Goal: Task Accomplishment & Management: Manage account settings

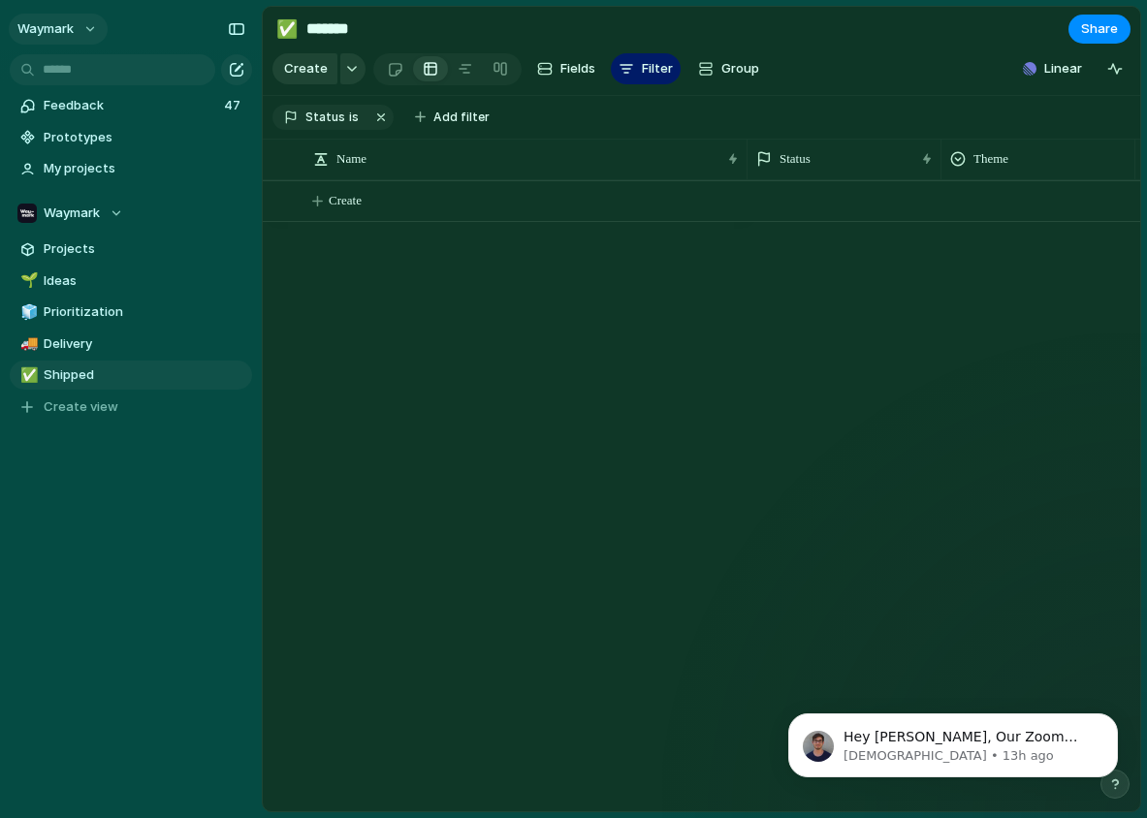
click at [83, 33] on button "Waymark" at bounding box center [58, 29] width 99 height 31
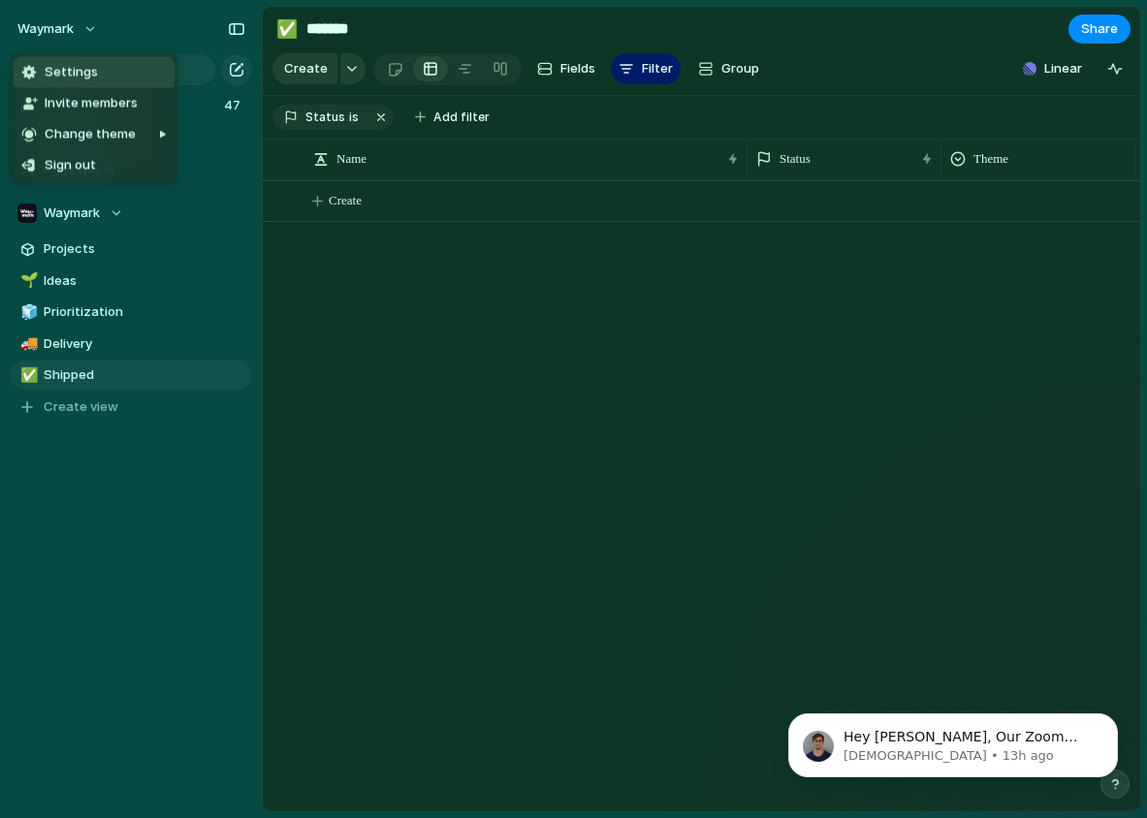
click at [75, 72] on span "Settings" at bounding box center [71, 72] width 53 height 19
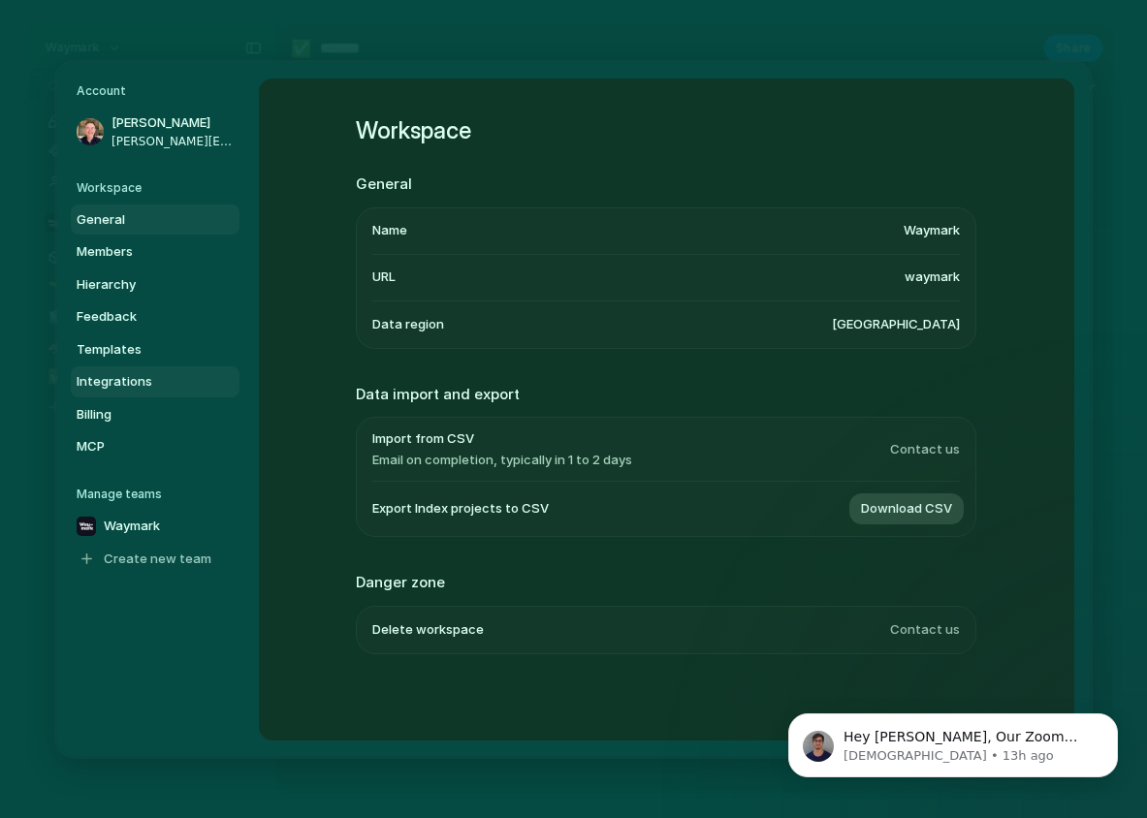
click at [128, 374] on span "Integrations" at bounding box center [139, 381] width 124 height 19
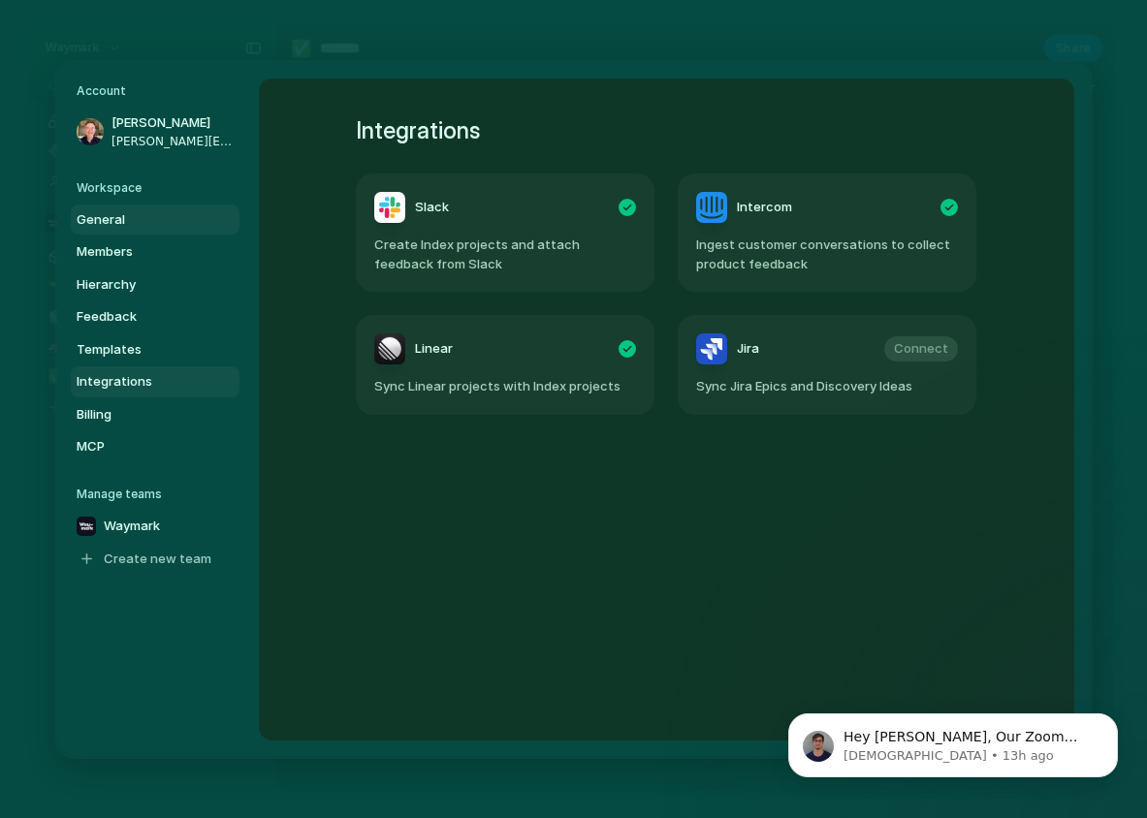
click at [106, 215] on span "General" at bounding box center [139, 218] width 124 height 19
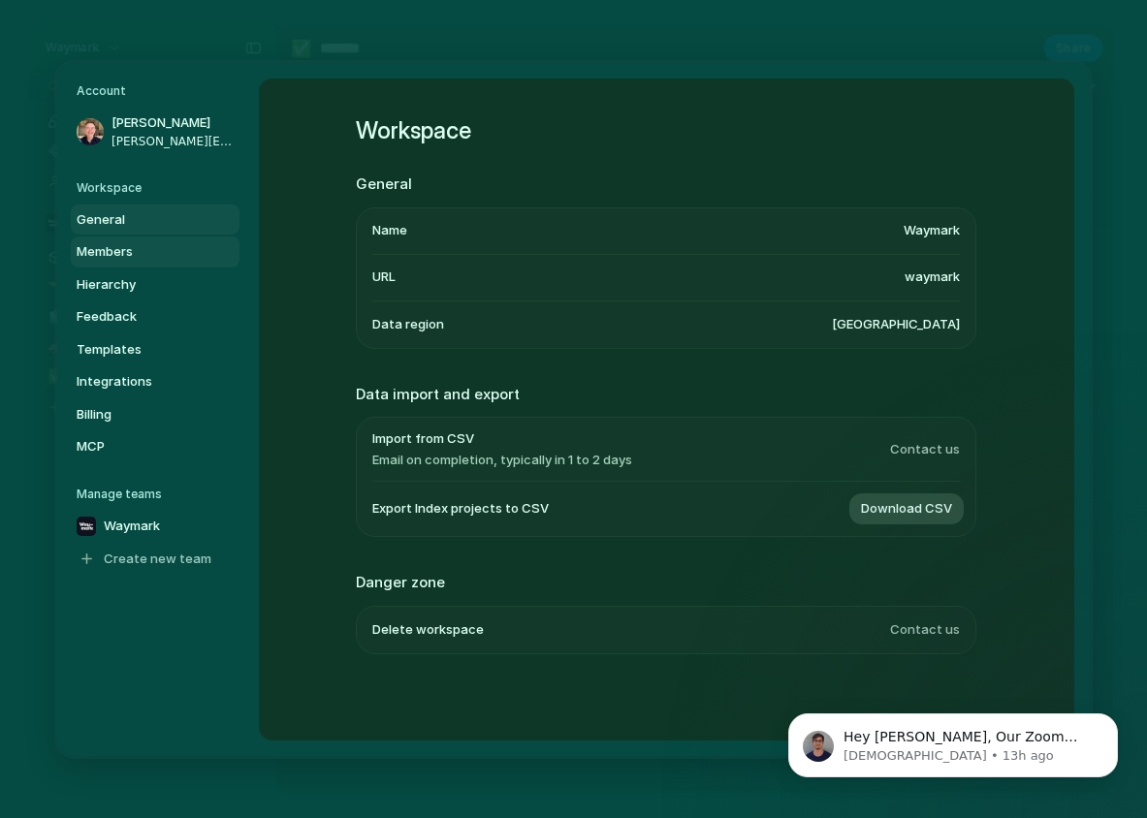
click at [106, 248] on span "Members" at bounding box center [139, 251] width 124 height 19
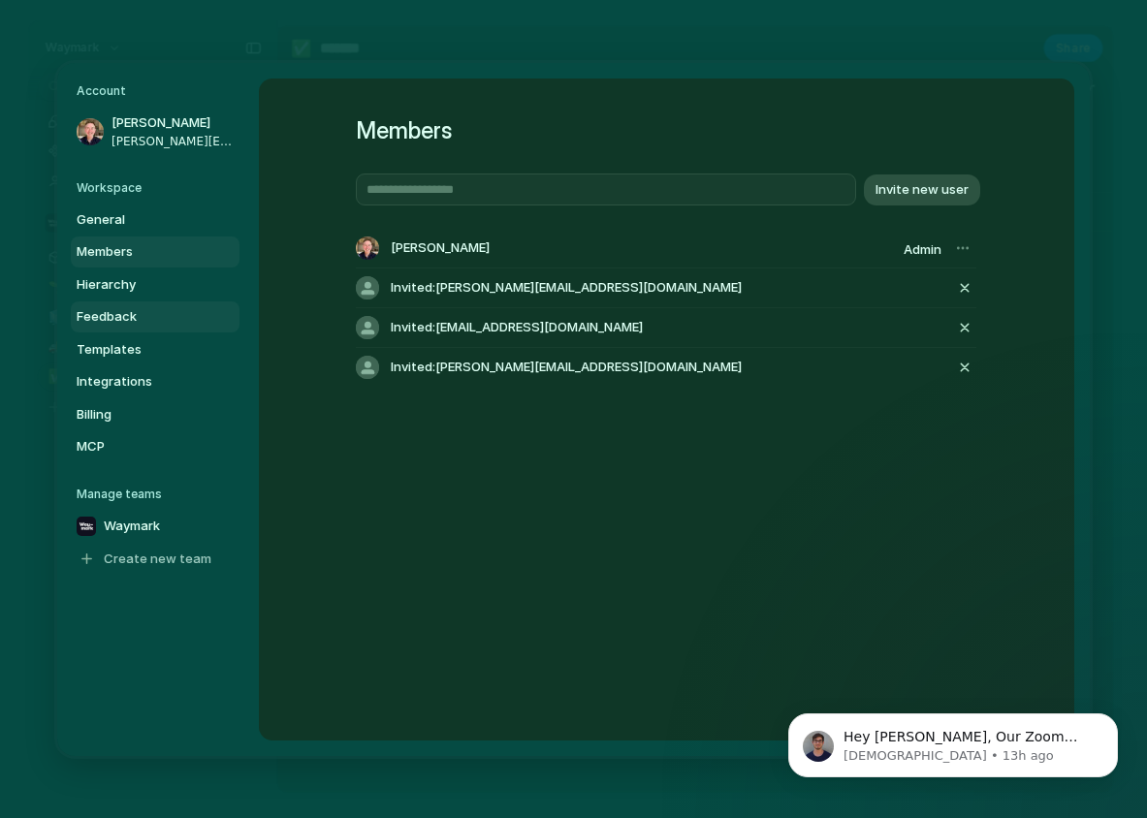
click at [109, 309] on span "Feedback" at bounding box center [139, 316] width 124 height 19
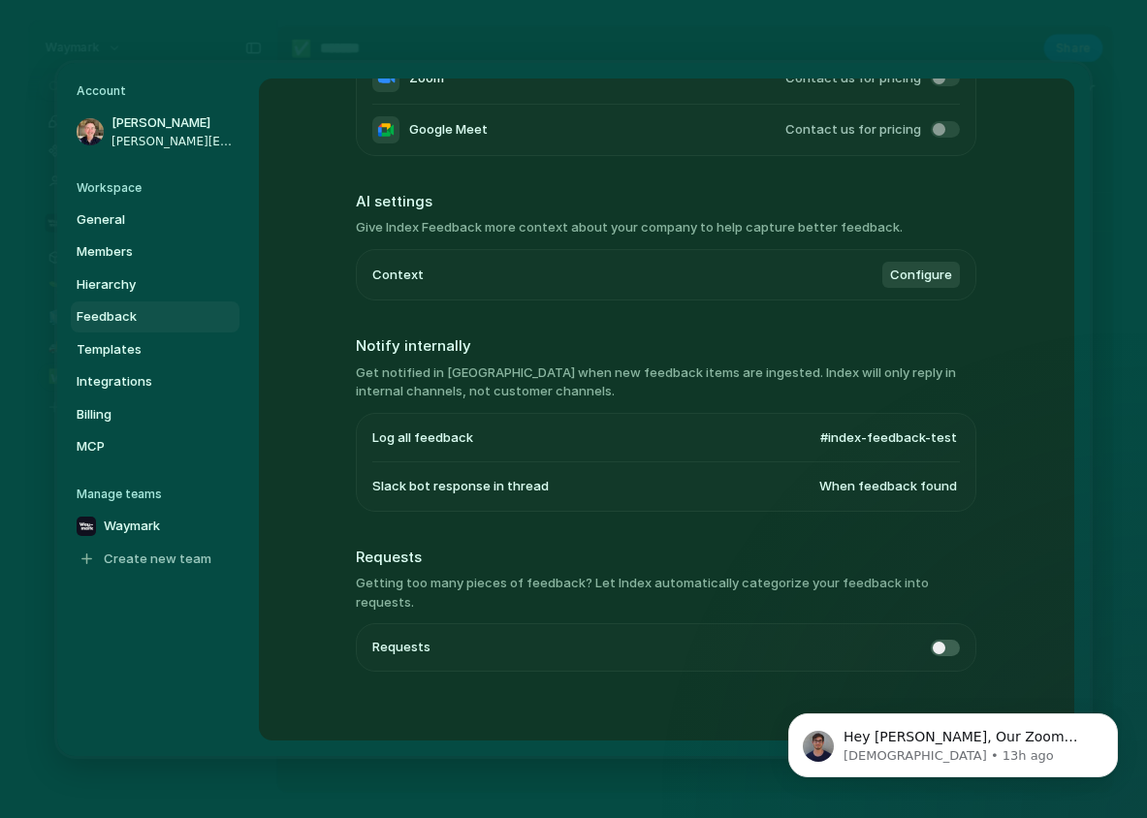
scroll to position [333, 0]
click at [891, 487] on span "When feedback found" at bounding box center [889, 487] width 138 height 19
click at [854, 517] on span "Never" at bounding box center [842, 516] width 36 height 19
click at [898, 434] on span "#index-feedback-test" at bounding box center [889, 438] width 137 height 19
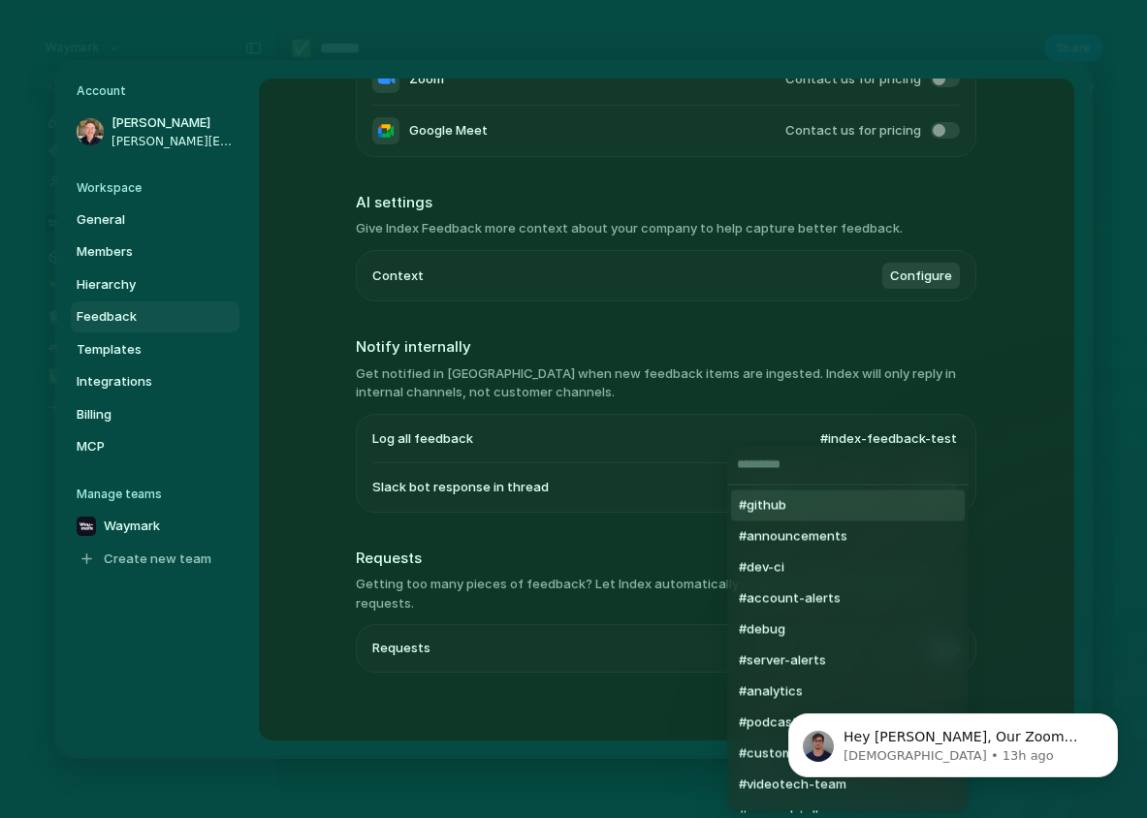
click at [805, 466] on input "text" at bounding box center [847, 465] width 241 height 39
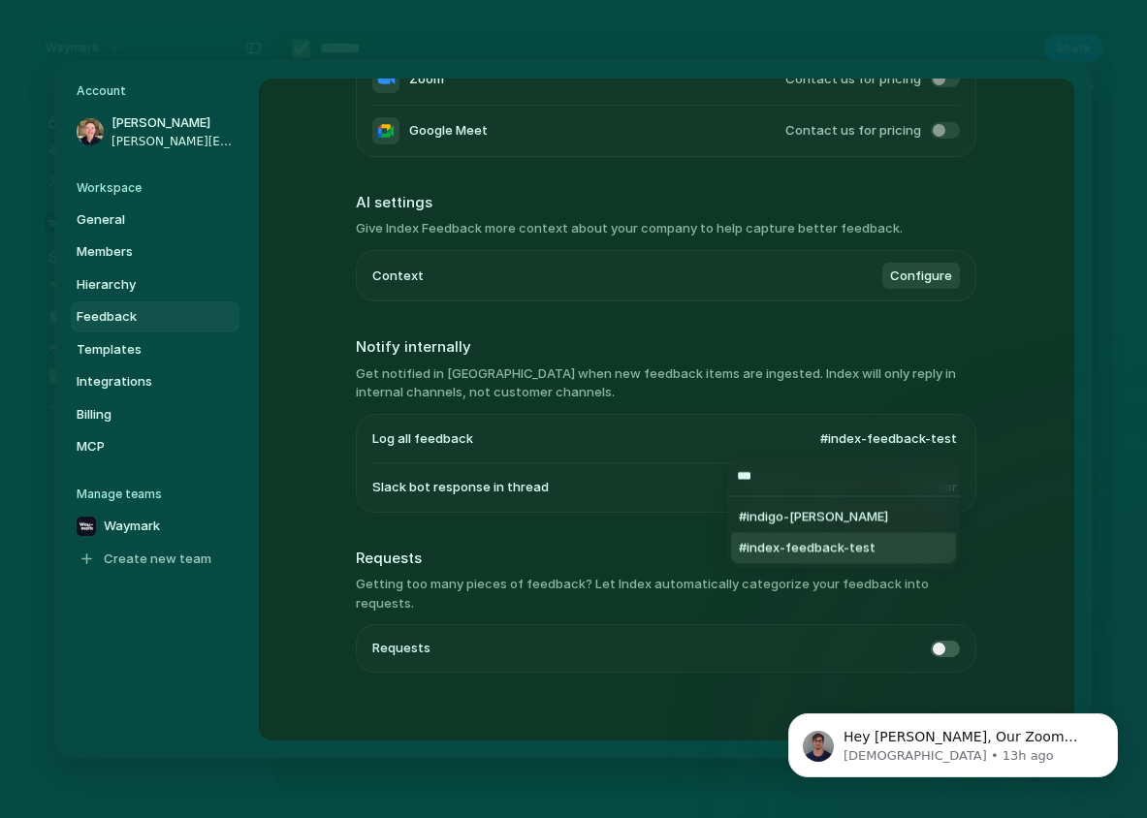
type input "***"
click at [820, 550] on span "#index-feedback-test" at bounding box center [807, 548] width 137 height 19
click at [1041, 278] on div "Feedback management Listen for feedback Automatically capture feedback and feat…" at bounding box center [666, 410] width 815 height 662
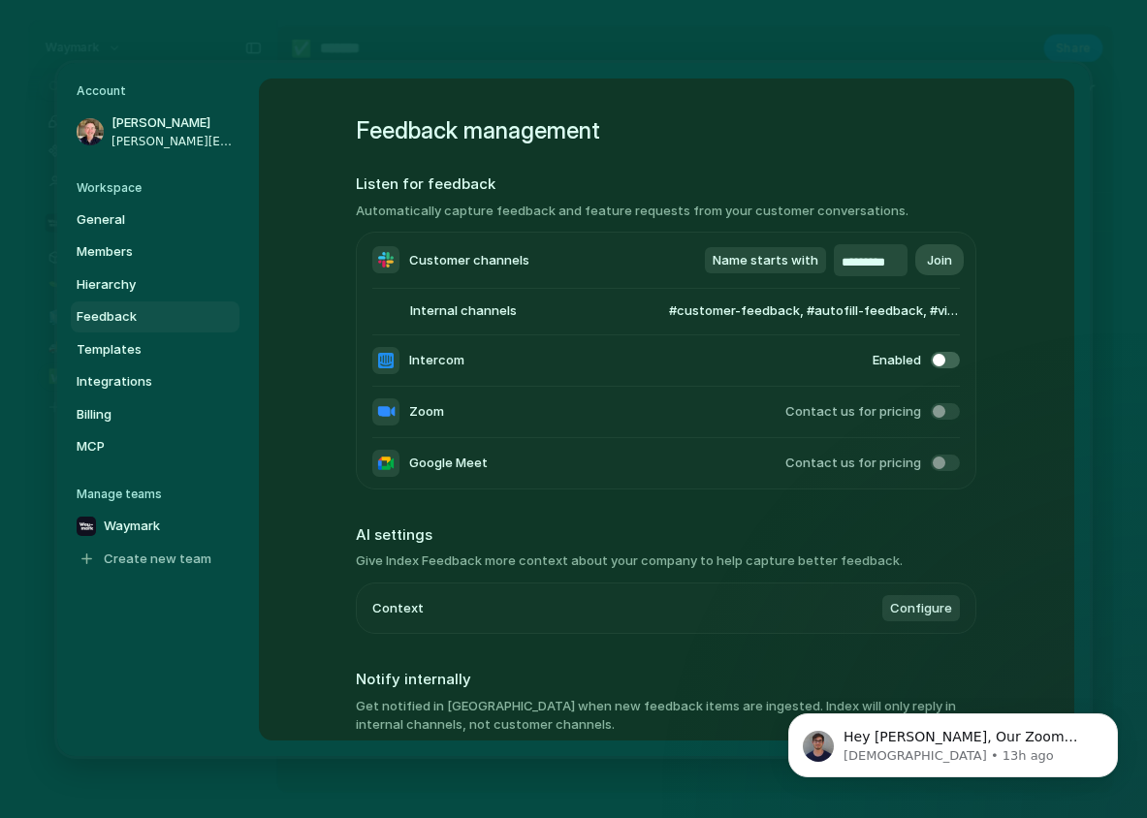
scroll to position [0, 0]
